Goal: Information Seeking & Learning: Find specific fact

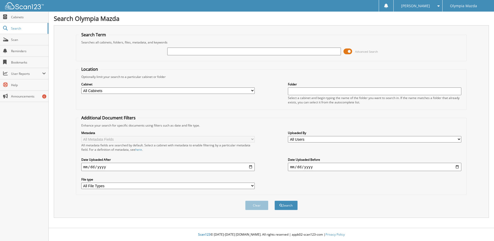
click at [347, 52] on span at bounding box center [348, 52] width 9 height 8
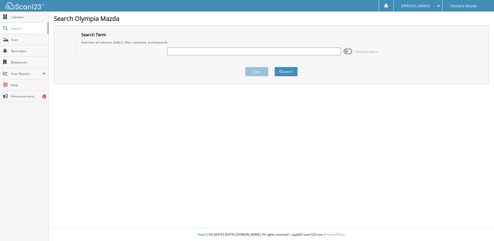
click at [181, 48] on input "text" at bounding box center [254, 52] width 174 height 8
type input "54831"
click at [275, 67] on button "Search" at bounding box center [286, 72] width 23 height 10
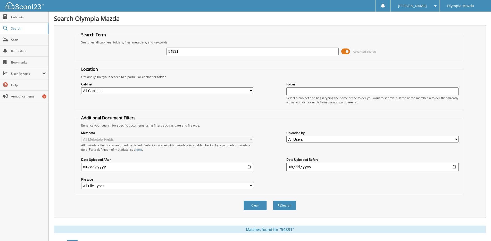
click at [347, 50] on span at bounding box center [345, 52] width 9 height 8
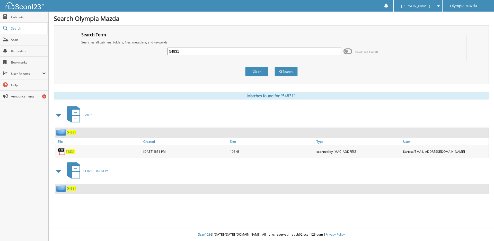
click at [71, 188] on span "54831" at bounding box center [71, 188] width 9 height 4
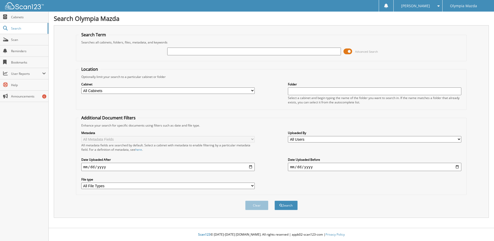
drag, startPoint x: 184, startPoint y: 49, endPoint x: 211, endPoint y: 51, distance: 27.6
click at [188, 49] on input "text" at bounding box center [254, 52] width 174 height 8
drag, startPoint x: 355, startPoint y: 50, endPoint x: 352, endPoint y: 50, distance: 3.1
click at [353, 50] on span "Advanced Search" at bounding box center [361, 52] width 35 height 8
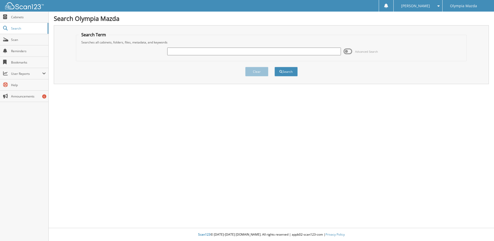
click at [301, 52] on input "text" at bounding box center [254, 52] width 174 height 8
type input "52218"
click at [275, 67] on button "Search" at bounding box center [286, 72] width 23 height 10
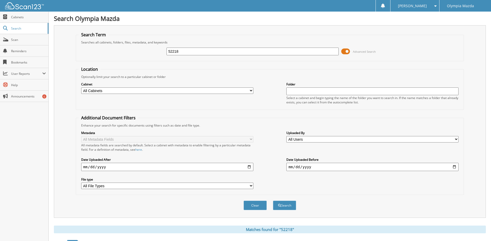
scroll to position [103, 0]
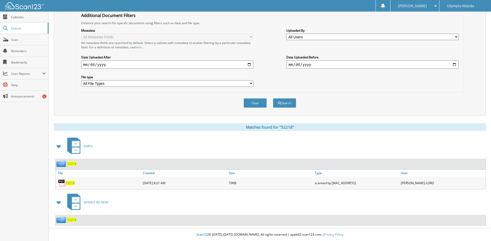
click at [70, 220] on span "52218" at bounding box center [71, 220] width 9 height 4
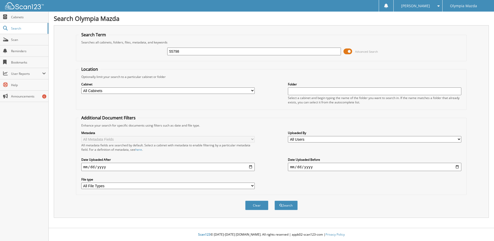
type input "55798"
click at [275, 201] on button "Search" at bounding box center [286, 206] width 23 height 10
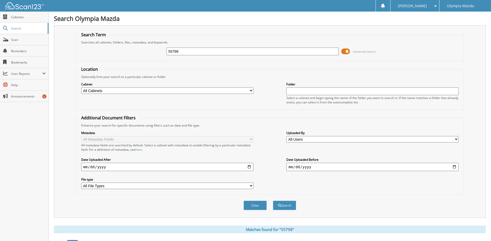
click at [349, 50] on span at bounding box center [345, 52] width 9 height 8
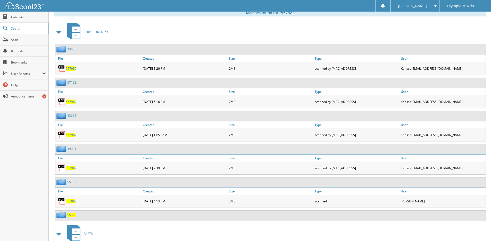
scroll to position [109, 0]
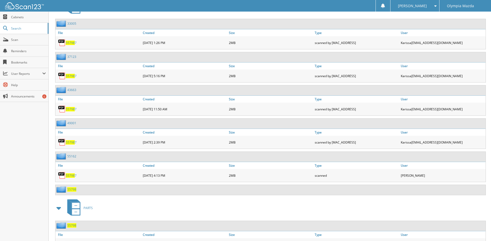
click at [70, 188] on span "55798" at bounding box center [71, 189] width 9 height 4
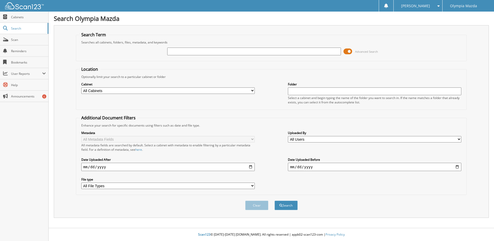
click at [246, 51] on input "text" at bounding box center [254, 52] width 174 height 8
type input "55798"
click at [275, 201] on button "Search" at bounding box center [286, 206] width 23 height 10
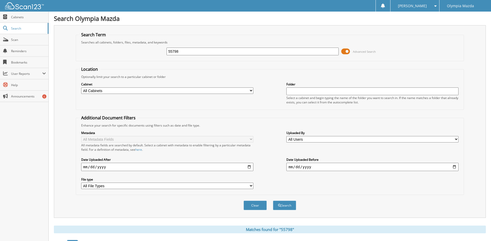
click at [350, 50] on span "Advanced Search" at bounding box center [358, 52] width 35 height 8
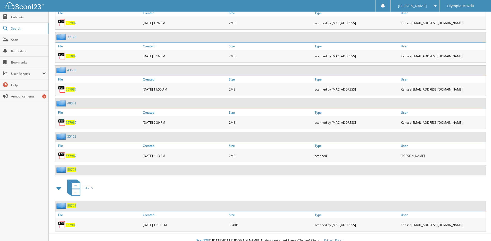
scroll to position [135, 0]
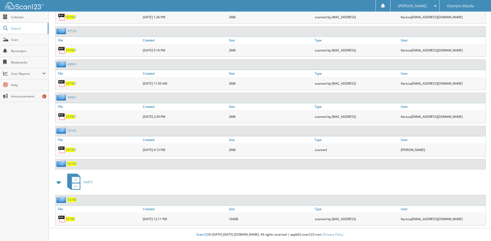
click at [71, 165] on span "55798" at bounding box center [71, 164] width 9 height 4
